Goal: Transaction & Acquisition: Purchase product/service

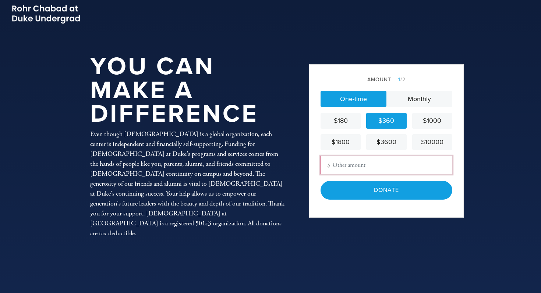
click at [345, 168] on input "Other Amount" at bounding box center [387, 165] width 132 height 18
click at [348, 168] on input "Other Amount" at bounding box center [387, 165] width 132 height 18
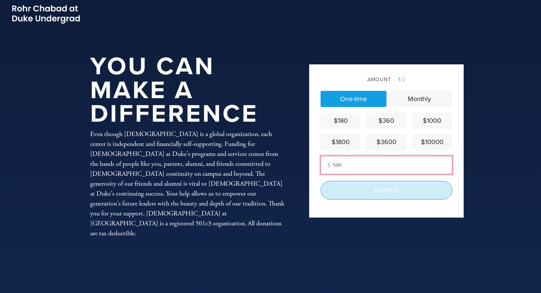
type input "500"
click at [368, 197] on input "Donate" at bounding box center [387, 190] width 132 height 18
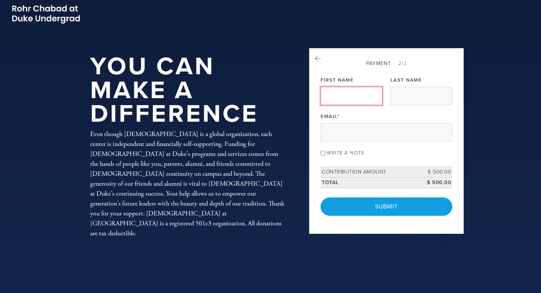
click at [341, 95] on input "First Name" at bounding box center [352, 96] width 62 height 18
type input "Sharone"
type input "Gilbert"
type input "sharone@drsharonegilbert.com"
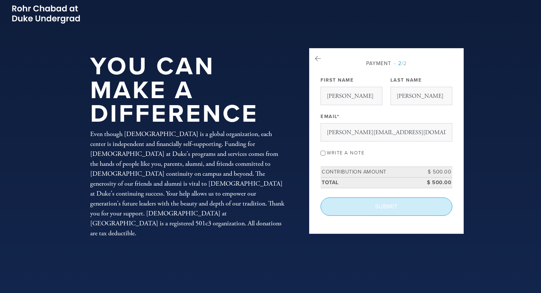
click at [368, 208] on input "Submit" at bounding box center [387, 207] width 132 height 18
